Goal: Task Accomplishment & Management: Complete application form

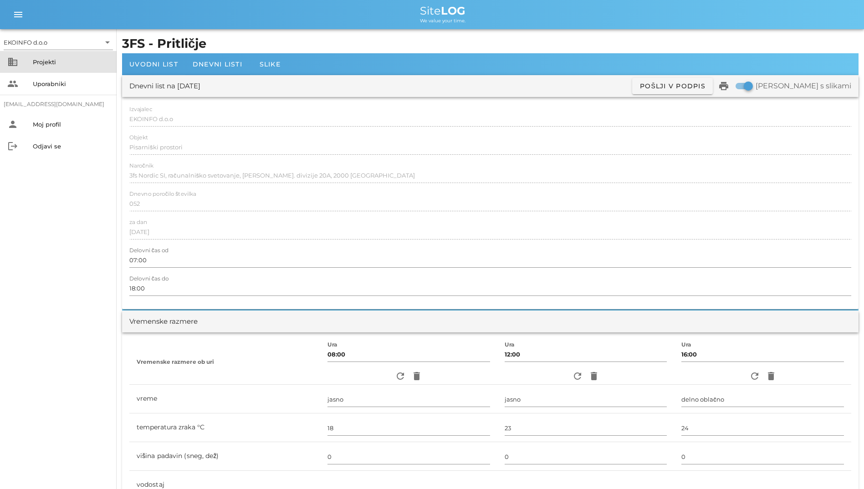
click at [79, 61] on div "Projekti" at bounding box center [71, 61] width 76 height 7
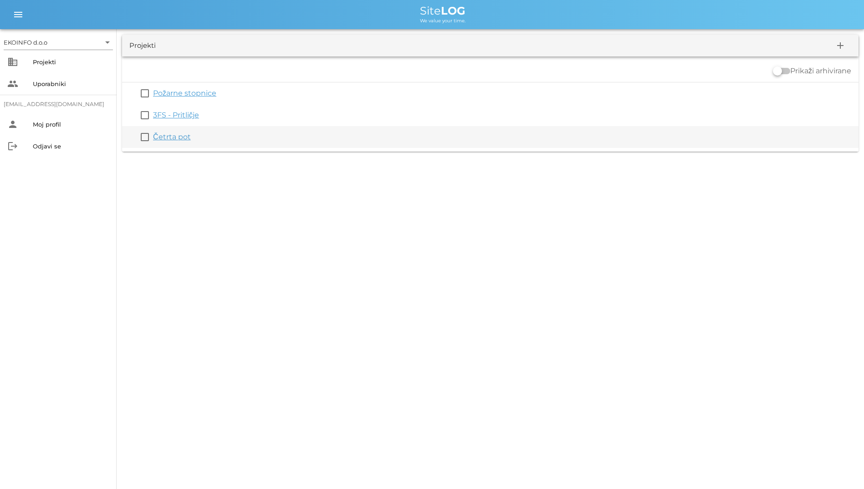
click at [161, 138] on link "Četrta pot" at bounding box center [172, 136] width 38 height 9
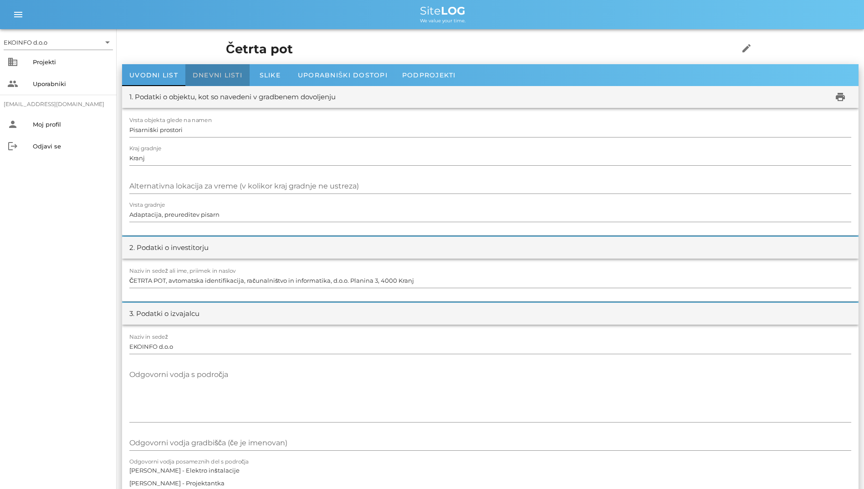
click at [229, 80] on div "Dnevni listi" at bounding box center [217, 75] width 64 height 22
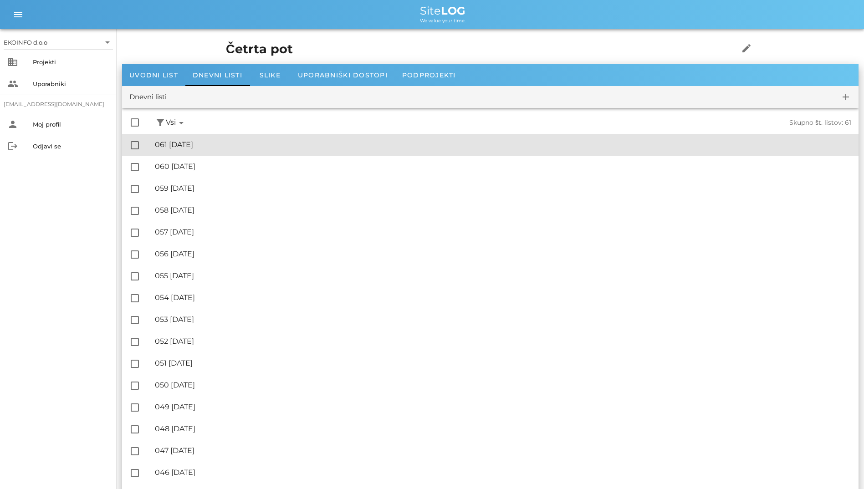
click at [209, 147] on div "🔏 061 [DATE]" at bounding box center [503, 144] width 696 height 9
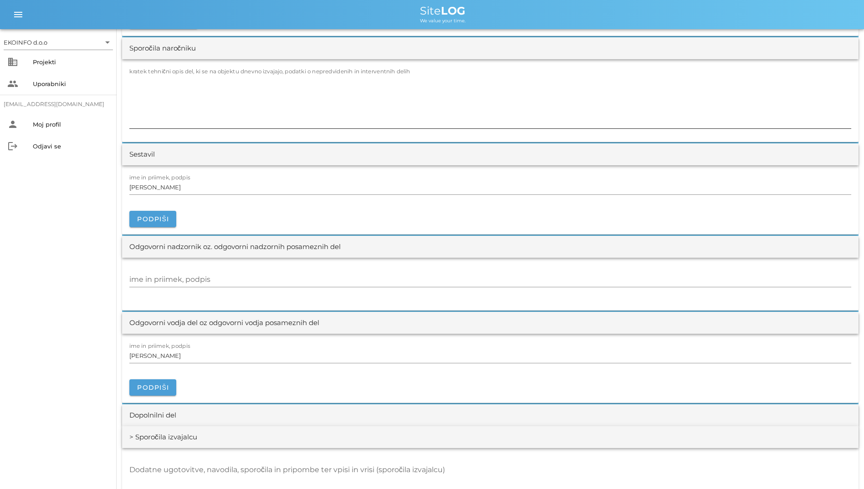
scroll to position [774, 0]
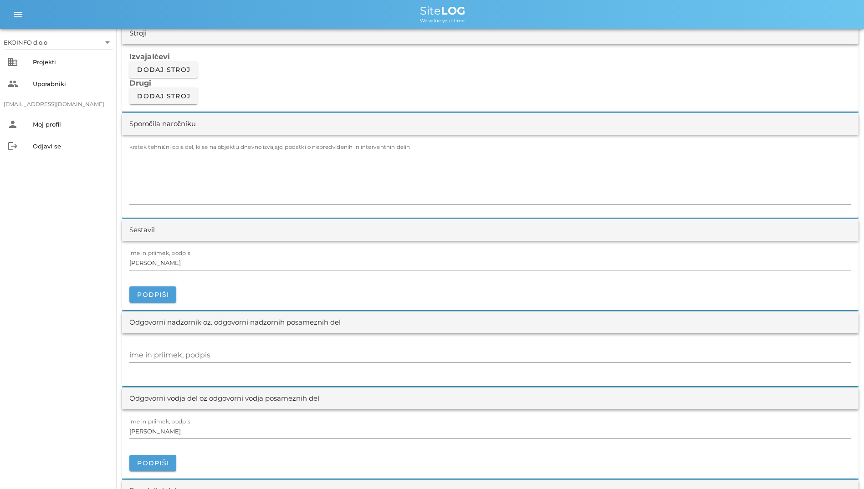
click at [253, 172] on textarea "kratek tehnični opis del, ki se na objektu dnevno izvajajo, podatki o nepredvid…" at bounding box center [490, 176] width 722 height 55
click at [177, 158] on textarea "- obisk statika g. [GEOGRAPHIC_DATA]" at bounding box center [490, 176] width 722 height 55
click at [174, 160] on textarea "- obisk statika g. [GEOGRAPHIC_DATA]" at bounding box center [490, 176] width 722 height 55
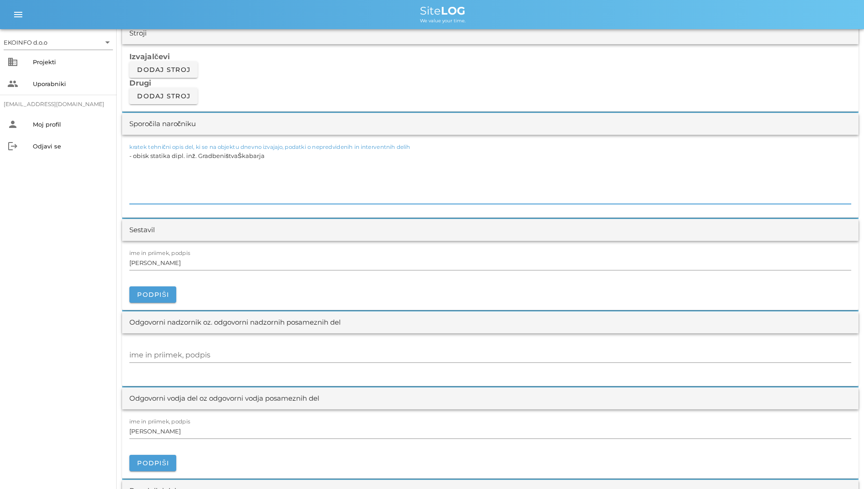
click at [235, 158] on textarea "- obisk statika dipl. inž. GradbeništvaŠkabarja" at bounding box center [490, 176] width 722 height 55
click at [236, 158] on textarea "- obisk statika dipl. inž. GradbeništvaŠkabarja" at bounding box center [490, 176] width 722 height 55
click at [237, 156] on textarea "- obisk statika dipl. inž. GradbeništvaŠkabarja" at bounding box center [490, 176] width 722 height 55
click at [247, 117] on div "Sporočila naročniku" at bounding box center [490, 124] width 736 height 22
click at [252, 157] on textarea "- obisk statika dipl. inž. Gradbeništva BožaŠkabarja" at bounding box center [490, 176] width 722 height 55
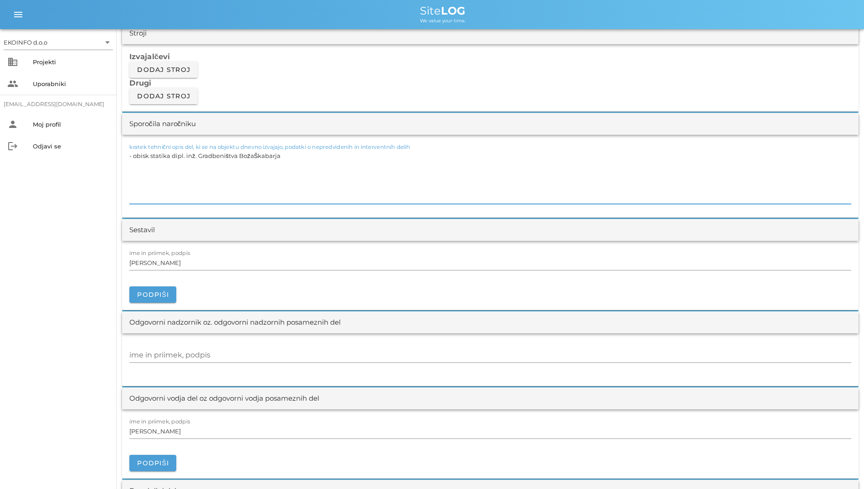
type textarea "- obisk statika dipl. inž. Gradbeništva [PERSON_NAME]"
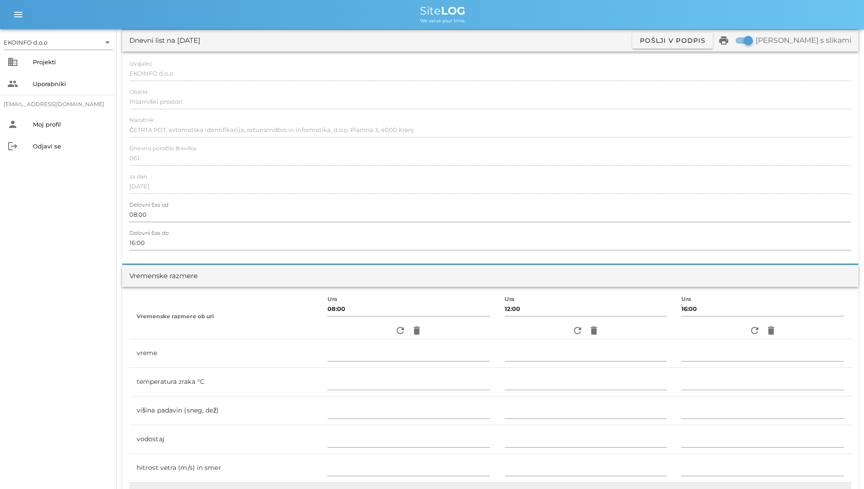
scroll to position [0, 0]
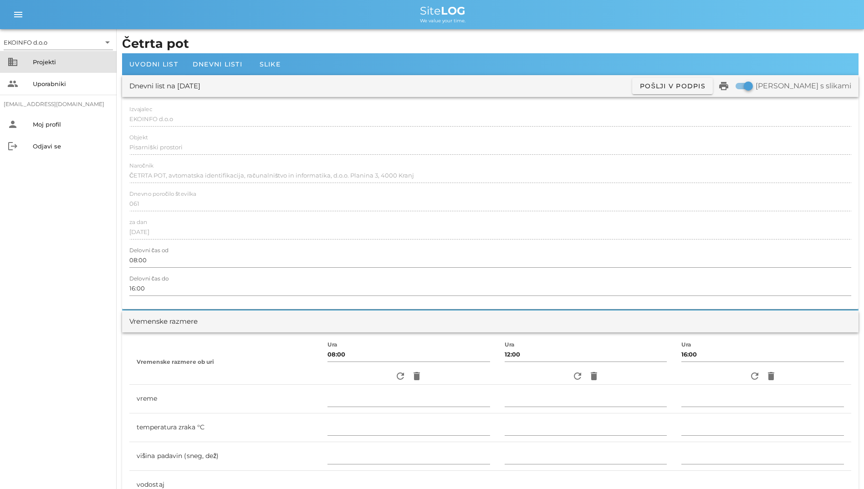
click at [82, 55] on div "Projekti" at bounding box center [71, 62] width 76 height 15
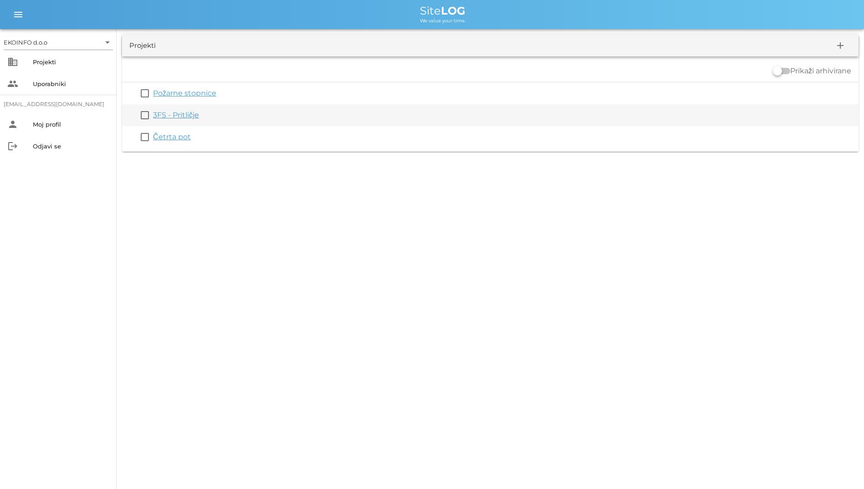
click at [169, 117] on link "3FS - Pritličje" at bounding box center [176, 115] width 46 height 9
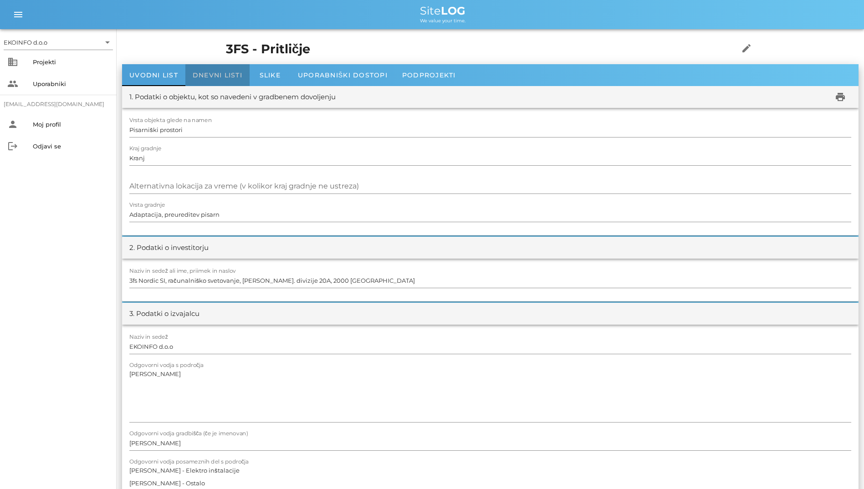
click at [212, 70] on div "Dnevni listi" at bounding box center [217, 75] width 64 height 22
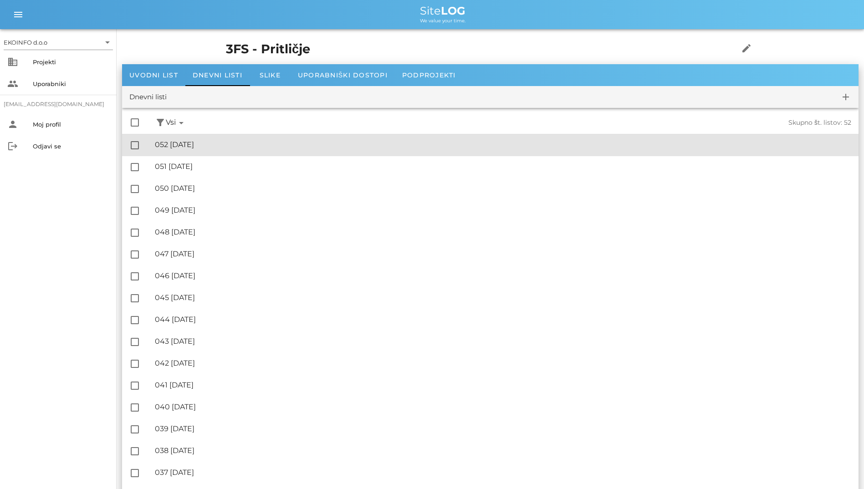
click at [211, 141] on div "🔏 052 [DATE]" at bounding box center [503, 144] width 696 height 9
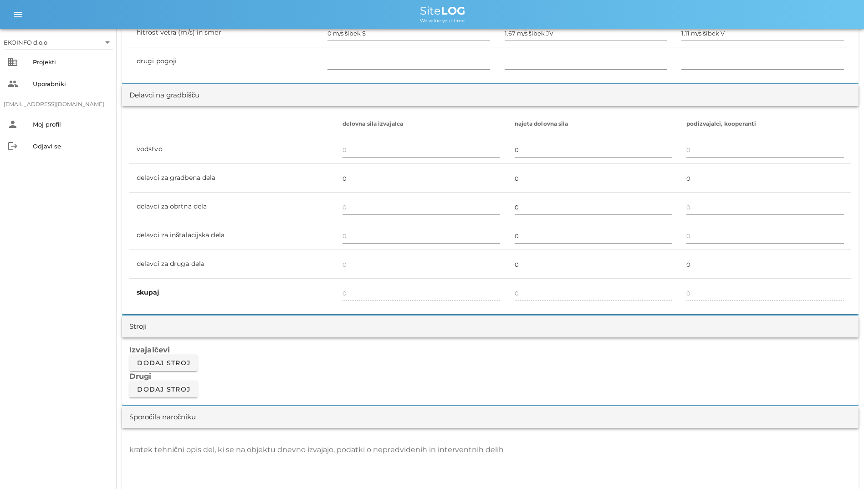
scroll to position [683, 0]
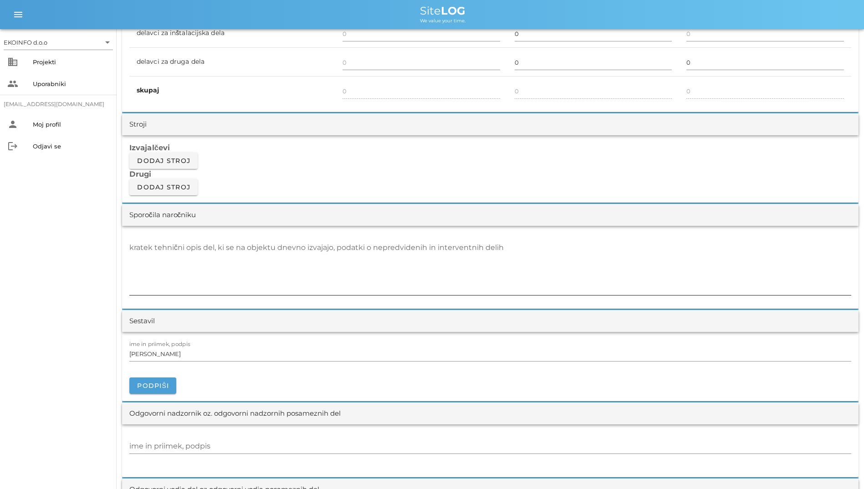
click at [256, 248] on div "kratek tehnični opis del, ki se na objektu dnevno izvajajo, podatki o nepredvid…" at bounding box center [490, 267] width 722 height 55
paste textarea "- obisk statika dipl. inž. Gradbeništva [PERSON_NAME]"
type textarea "- obisk statika dipl. inž. Gradbeništva [PERSON_NAME]"
click at [341, 178] on h3 "Drugi" at bounding box center [490, 174] width 722 height 10
